Goal: Transaction & Acquisition: Purchase product/service

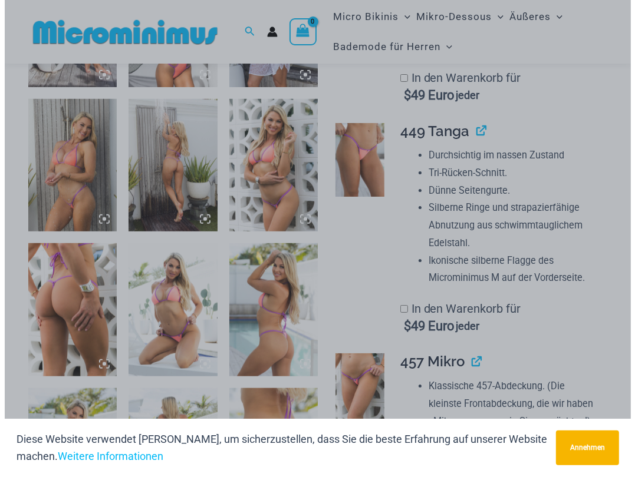
scroll to position [744, 0]
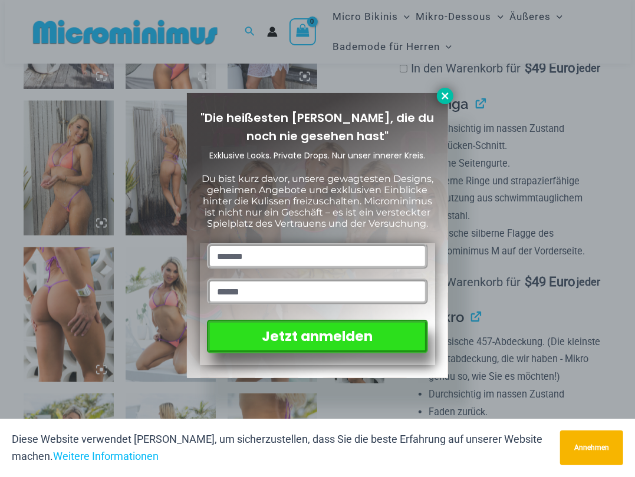
click at [445, 93] on icon at bounding box center [445, 96] width 11 height 11
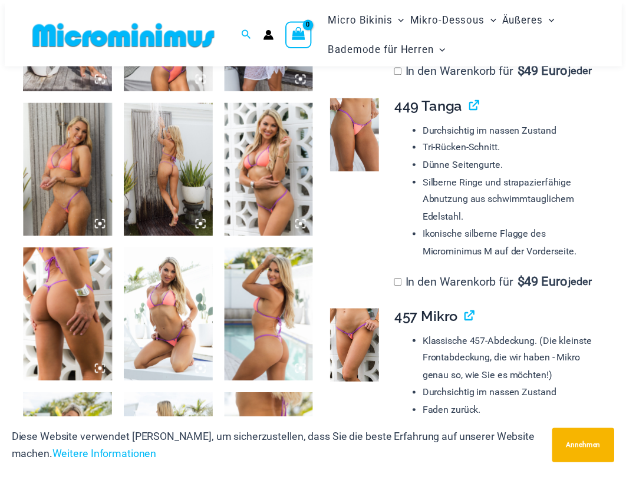
scroll to position [735, 0]
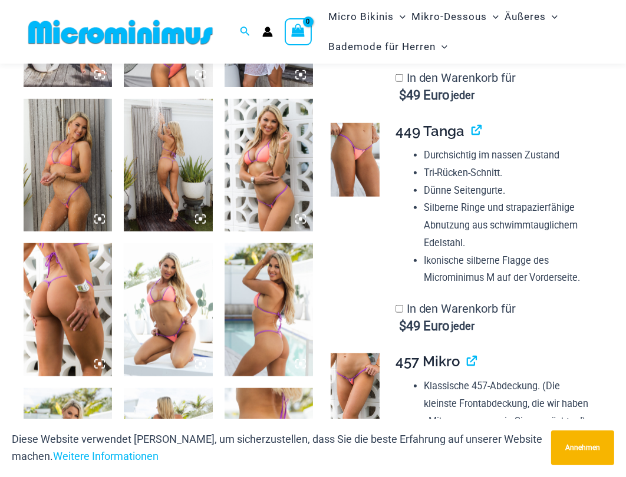
click at [62, 181] on img at bounding box center [68, 165] width 88 height 133
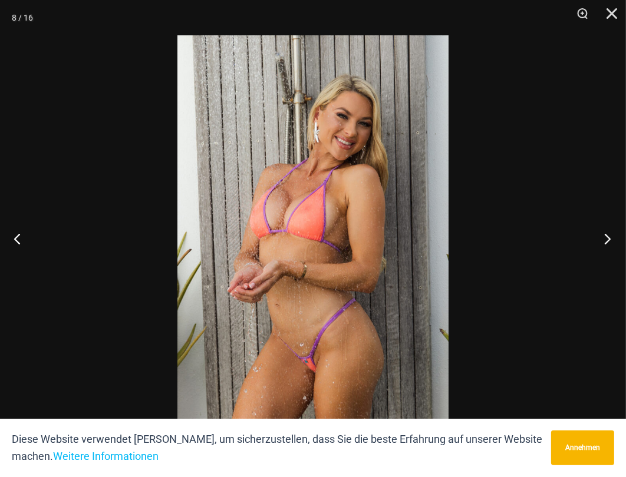
click at [611, 235] on button "Nächster" at bounding box center [604, 238] width 44 height 59
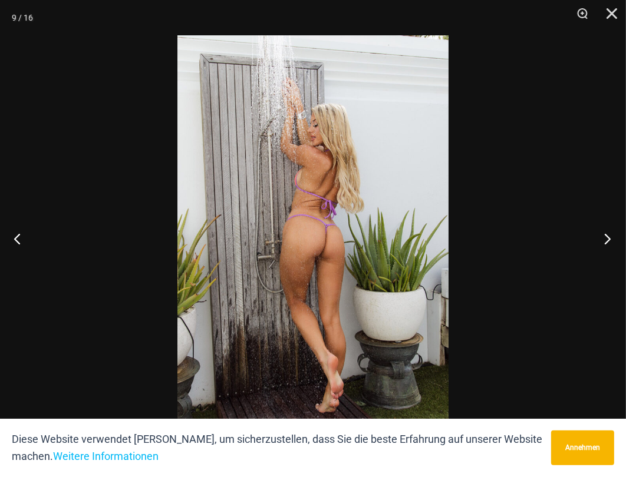
click at [611, 235] on button "Nächster" at bounding box center [604, 238] width 44 height 59
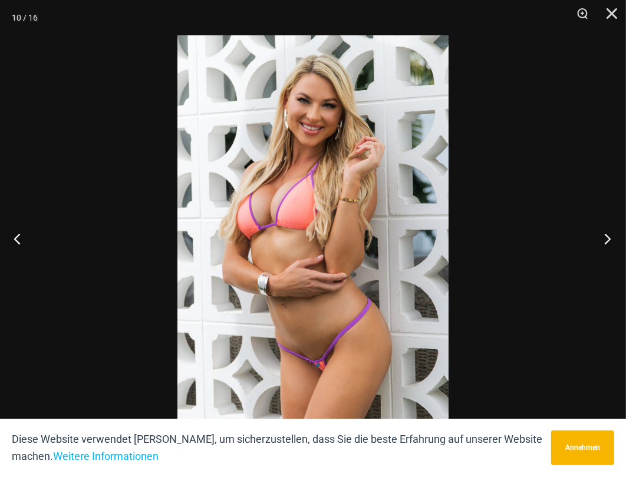
click at [611, 235] on button "Nächster" at bounding box center [604, 238] width 44 height 59
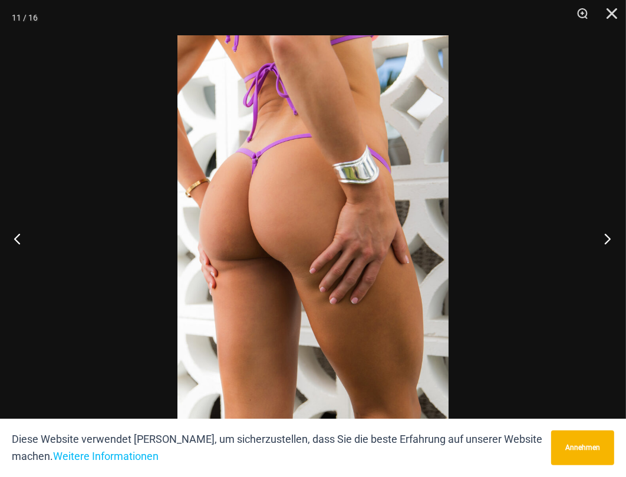
click at [611, 235] on button "Nächster" at bounding box center [604, 238] width 44 height 59
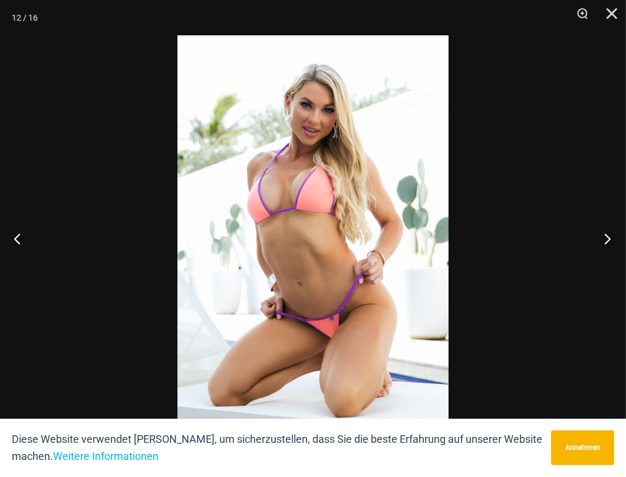
click at [612, 234] on button "Nächster" at bounding box center [604, 238] width 44 height 59
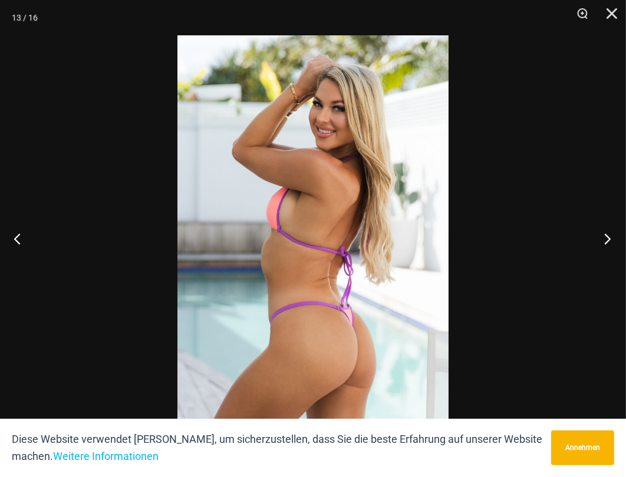
click at [612, 234] on button "Nächster" at bounding box center [604, 238] width 44 height 59
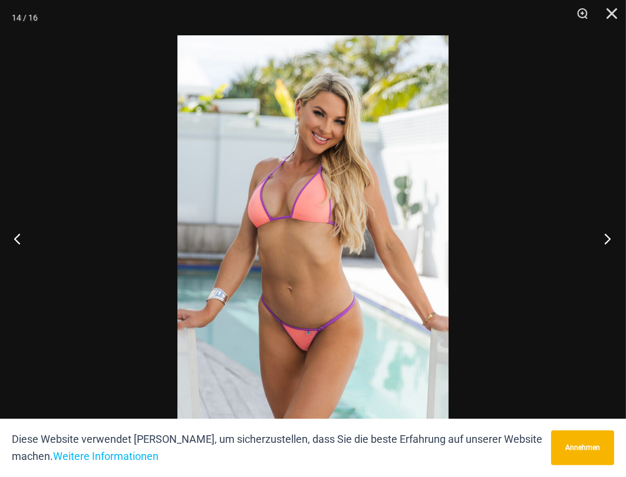
click at [612, 234] on button "Nächster" at bounding box center [604, 238] width 44 height 59
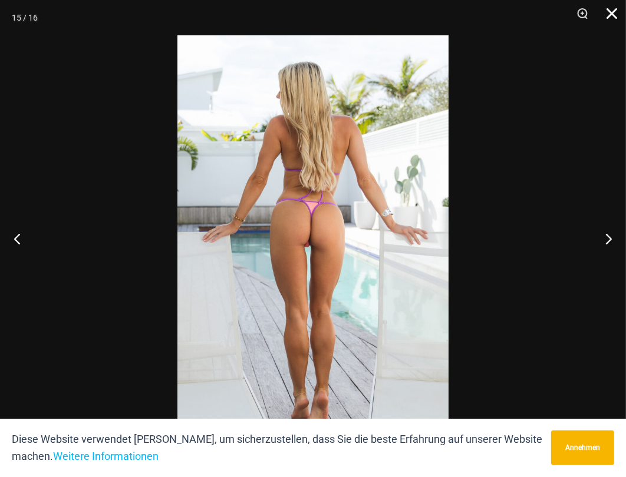
click at [612, 13] on button "Schließen" at bounding box center [607, 17] width 29 height 35
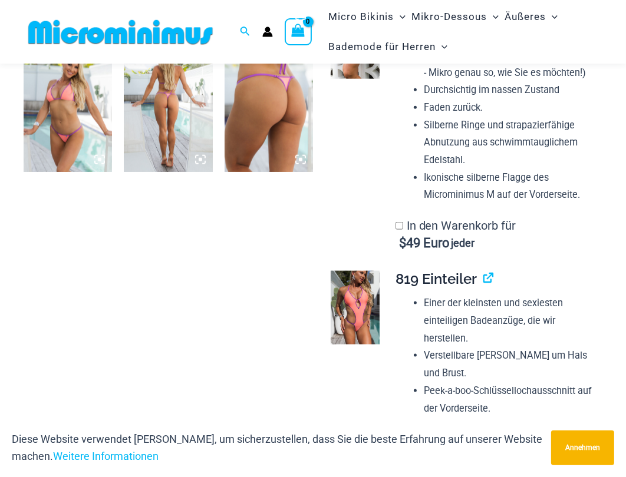
scroll to position [1088, 0]
